Goal: Information Seeking & Learning: Find specific fact

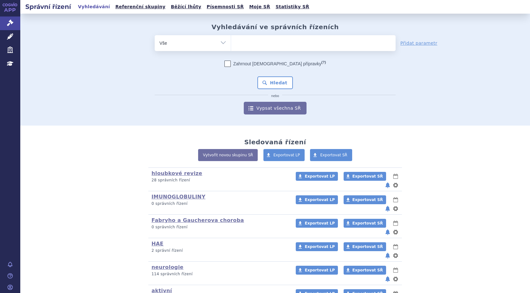
click at [270, 42] on ul at bounding box center [313, 41] width 164 height 13
click at [231, 42] on select at bounding box center [231, 43] width 0 height 16
type input "qa"
type input "qal"
type input "qalso"
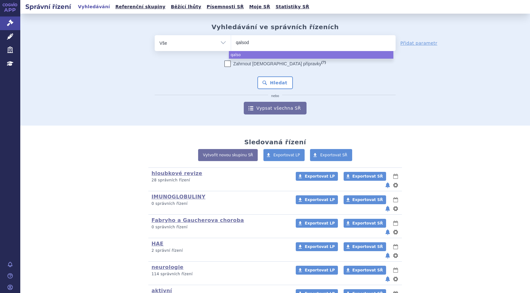
type input "qalsody"
select select "qalsody"
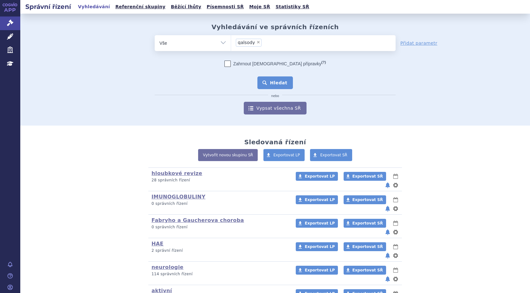
click at [279, 86] on button "Hledat" at bounding box center [275, 82] width 36 height 13
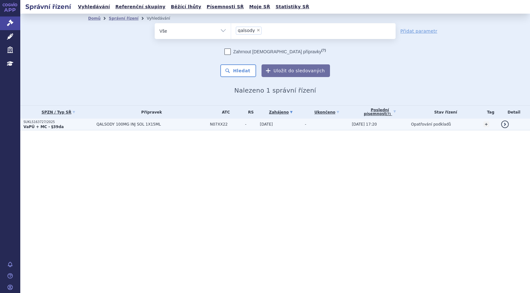
click at [36, 125] on strong "VaPÚ + MC - §39da" at bounding box center [43, 127] width 40 height 4
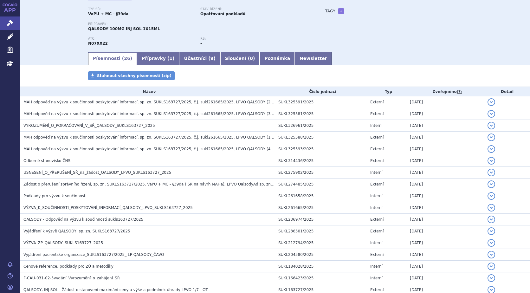
scroll to position [38, 0]
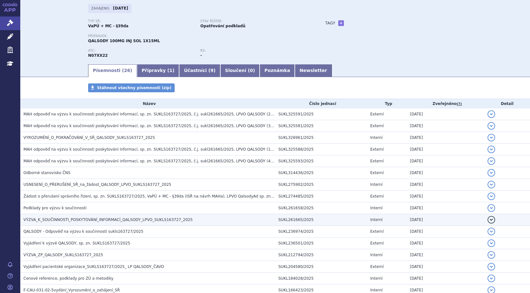
click at [74, 219] on span "VÝZVA_K_SOUČINNOSTI_POSKYTOVÁNÍ_INFORMACÍ_QALSODY_LPVO_SUKLS163727_2025" at bounding box center [107, 219] width 169 height 4
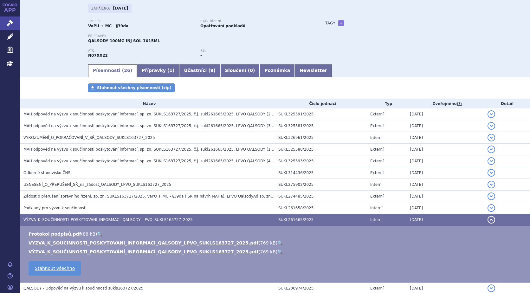
click at [243, 251] on li "VÝZVA_K_SOUČINNOSTI_POSKYTOVÁNÍ_INFORMACÍ_QALSODY_LPVO_SUKLS163727_2025.pdf ( 7…" at bounding box center [276, 251] width 495 height 6
click at [277, 249] on link "🔍" at bounding box center [279, 251] width 5 height 5
